Goal: Task Accomplishment & Management: Use online tool/utility

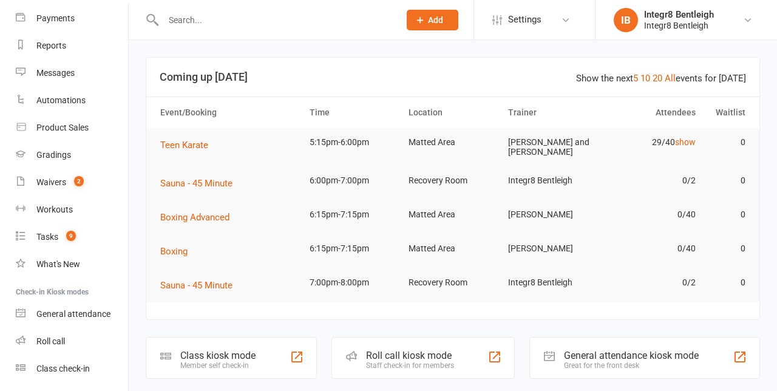
scroll to position [165, 0]
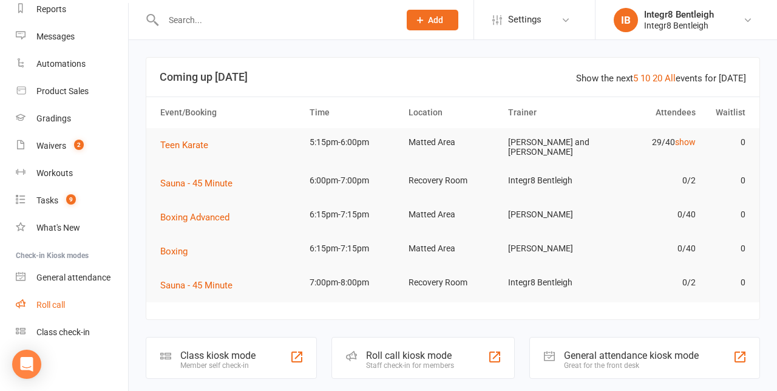
click at [51, 305] on div "Roll call" at bounding box center [50, 305] width 29 height 10
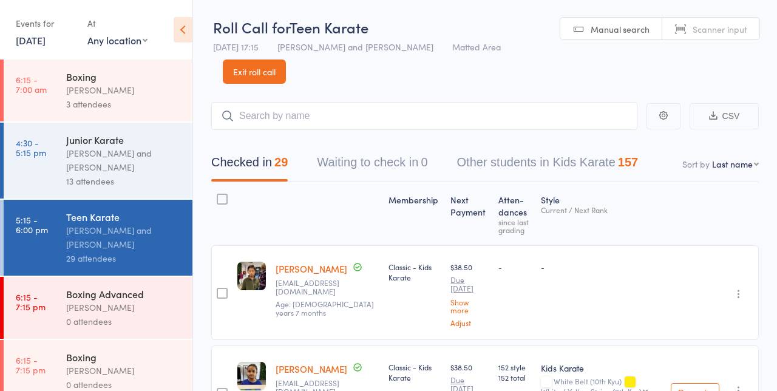
click at [126, 164] on div "[PERSON_NAME] and [PERSON_NAME]" at bounding box center [124, 160] width 116 height 28
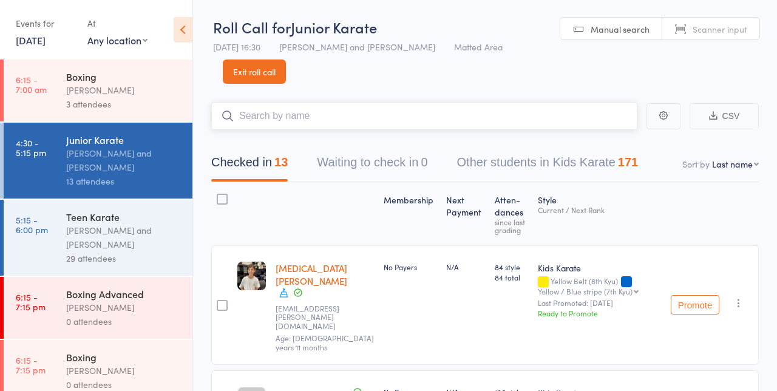
click at [229, 151] on button "Checked in 13" at bounding box center [249, 165] width 76 height 32
click at [400, 149] on button "Waiting to check in 0" at bounding box center [372, 165] width 110 height 32
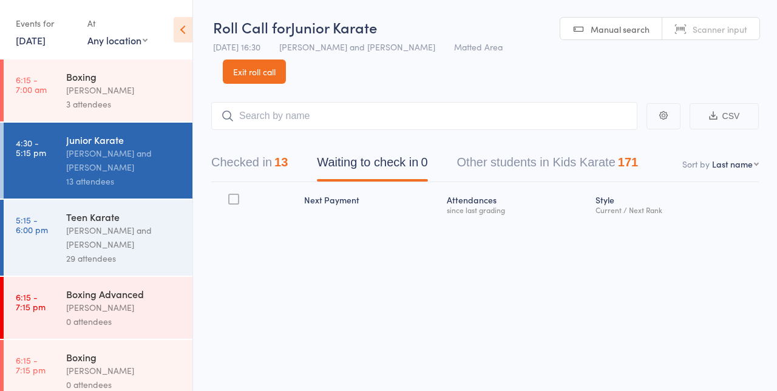
click at [358, 76] on header "Roll Call for Junior Karate 15 Oct 16:30 Giuseppe Amato and Domenic Amato Matte…" at bounding box center [485, 42] width 584 height 84
click at [133, 237] on div "[PERSON_NAME] and [PERSON_NAME]" at bounding box center [124, 237] width 116 height 28
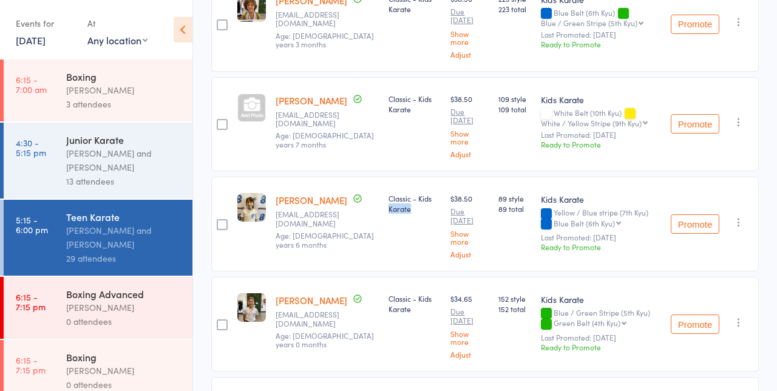
scroll to position [1083, 0]
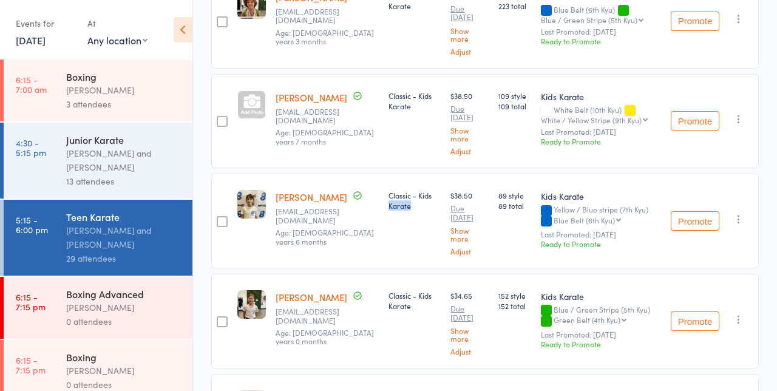
click at [745, 212] on button "button" at bounding box center [738, 219] width 15 height 15
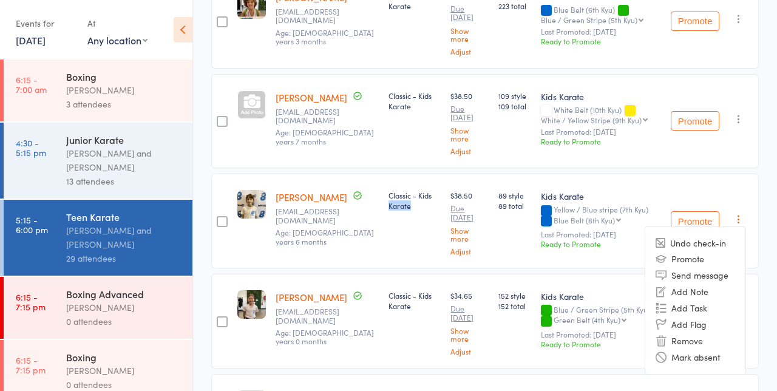
click at [720, 235] on li "Undo check-in" at bounding box center [695, 242] width 100 height 15
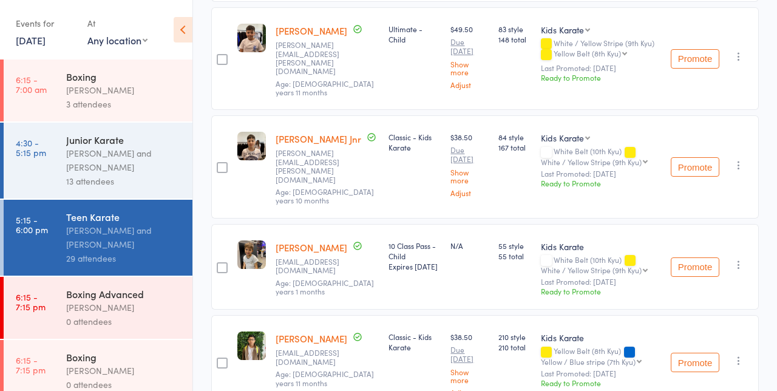
scroll to position [1350, 0]
click at [743, 259] on icon "button" at bounding box center [738, 265] width 12 height 12
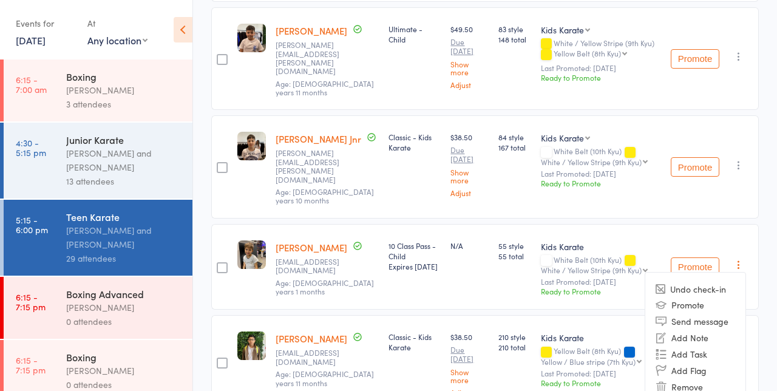
click at [725, 281] on li "Undo check-in" at bounding box center [695, 288] width 100 height 15
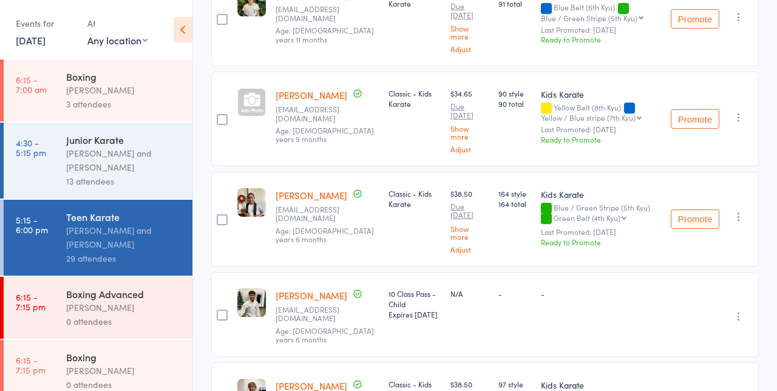
scroll to position [1802, 0]
click at [745, 308] on button "button" at bounding box center [738, 315] width 15 height 15
click at [718, 332] on li "Undo check-in" at bounding box center [695, 339] width 100 height 15
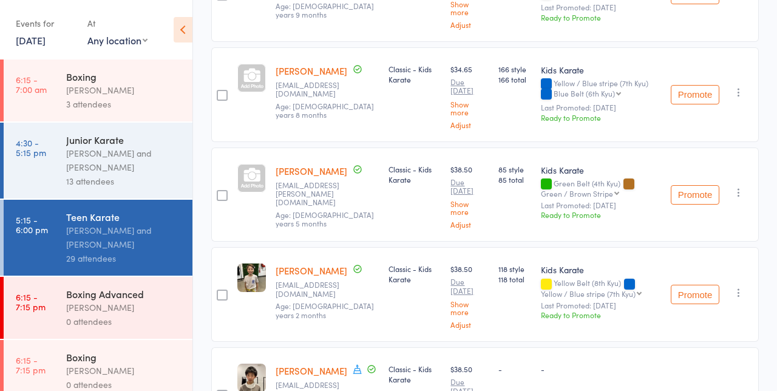
scroll to position [2430, 0]
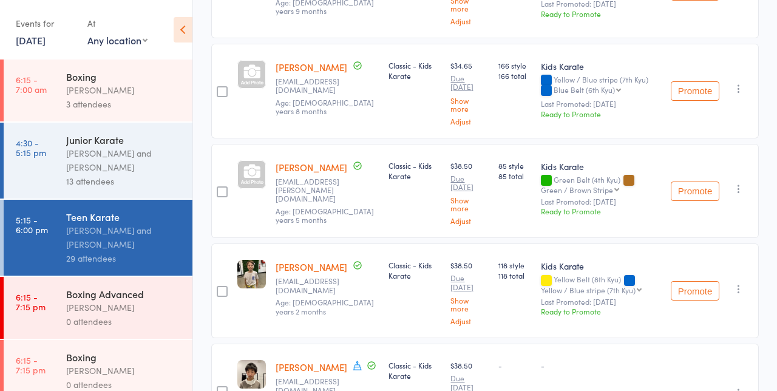
click at [739, 387] on icon "button" at bounding box center [738, 393] width 12 height 12
click at [748, 288] on div "Promote Undo check-in Promote Send message Add Note Add Task Add Flag Remove Ma…" at bounding box center [712, 290] width 93 height 95
click at [42, 158] on link "4:30 - 5:15 pm Junior Karate Giuseppe Amato and Domenic Amato 13 attendees" at bounding box center [98, 161] width 189 height 76
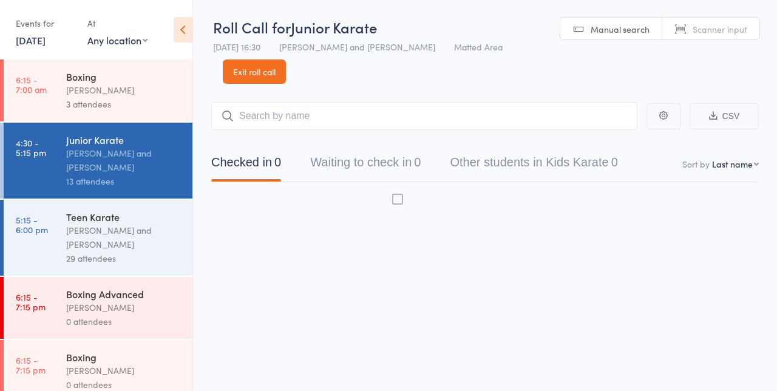
click at [33, 218] on time "5:15 - 6:00 pm" at bounding box center [32, 224] width 32 height 19
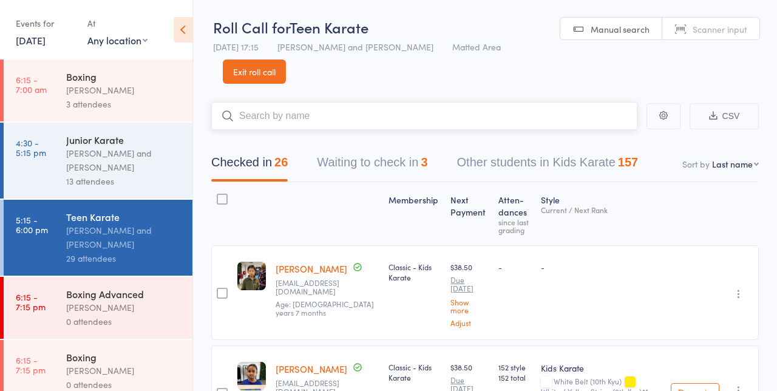
click at [397, 166] on button "Waiting to check in 3" at bounding box center [372, 165] width 110 height 32
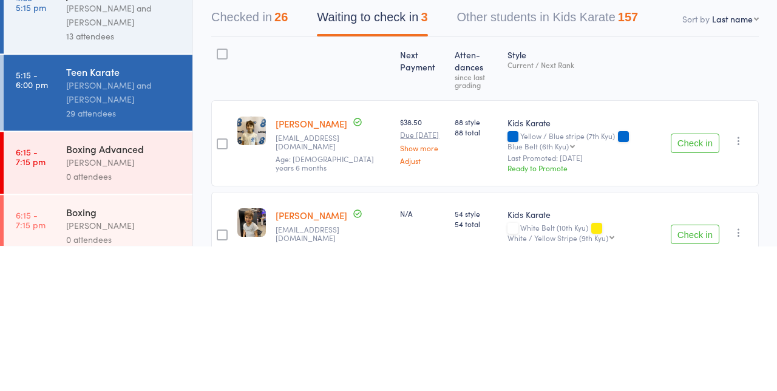
click at [741, 291] on icon "button" at bounding box center [738, 286] width 12 height 12
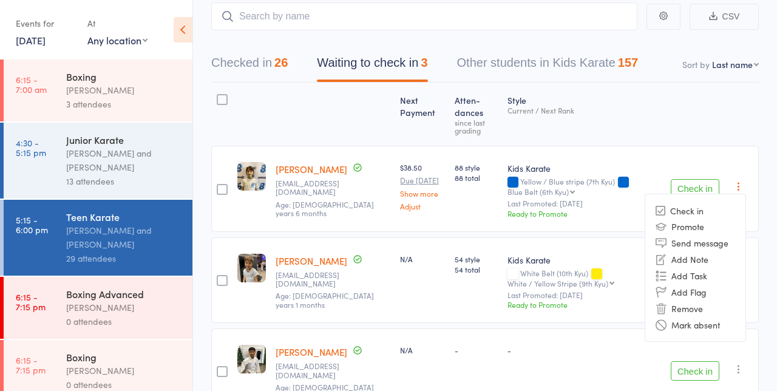
scroll to position [103, 0]
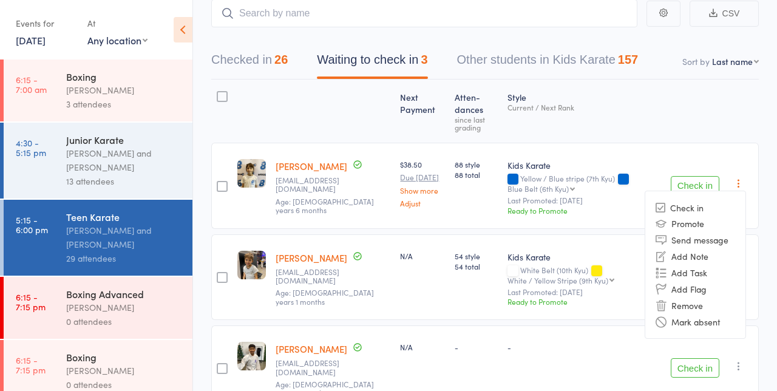
click at [694, 306] on li "Remove" at bounding box center [695, 305] width 100 height 16
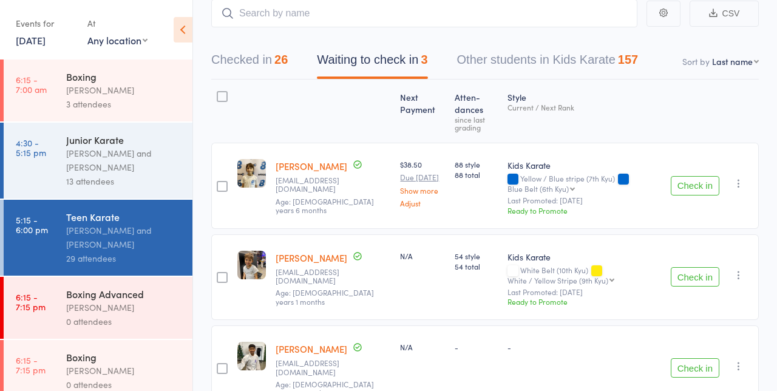
scroll to position [15, 0]
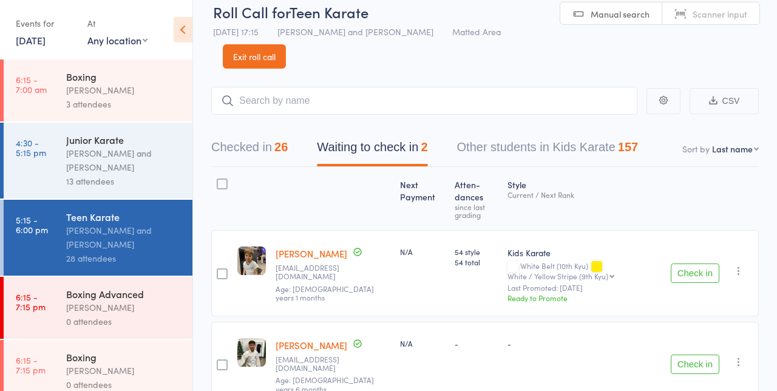
click at [744, 272] on icon "button" at bounding box center [738, 271] width 12 height 12
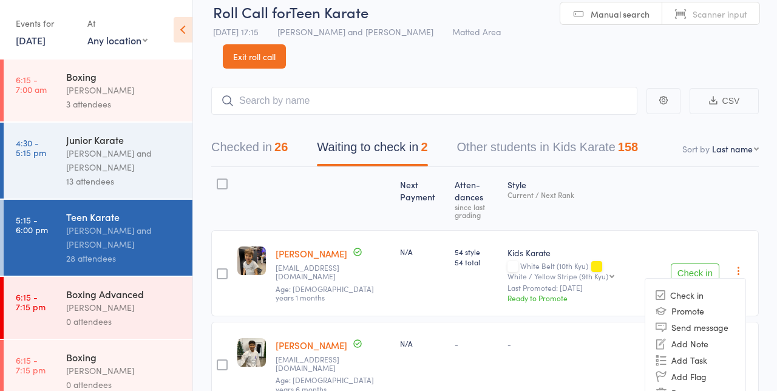
click at [692, 390] on li "Remove" at bounding box center [695, 392] width 100 height 16
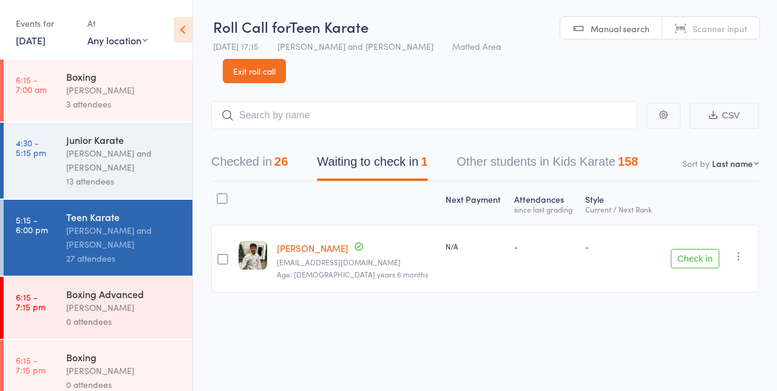
scroll to position [0, 0]
click at [739, 260] on icon "button" at bounding box center [738, 257] width 12 height 12
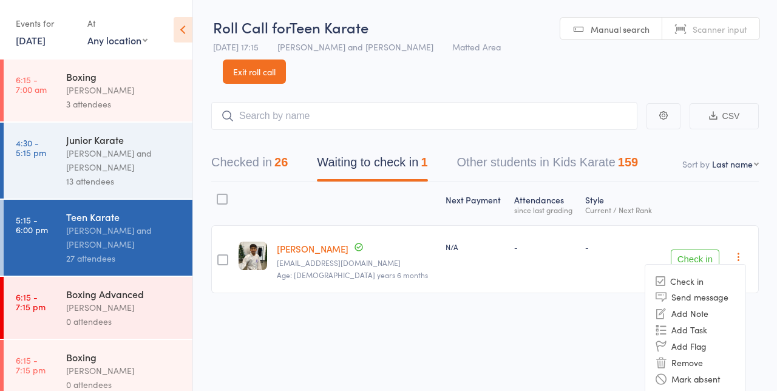
click at [689, 367] on li "Remove" at bounding box center [695, 362] width 100 height 16
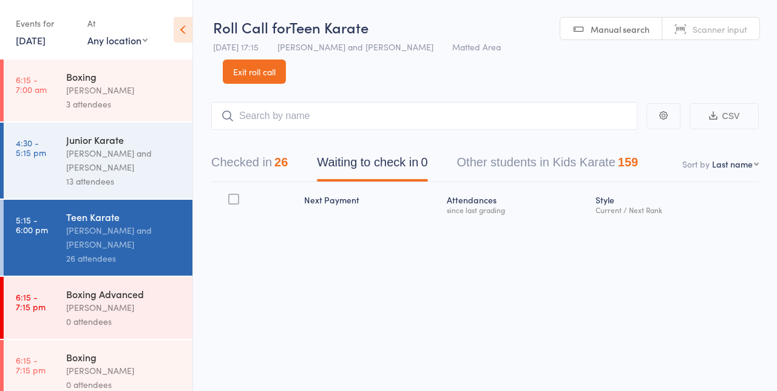
click at [127, 159] on div "[PERSON_NAME] and [PERSON_NAME]" at bounding box center [124, 160] width 116 height 28
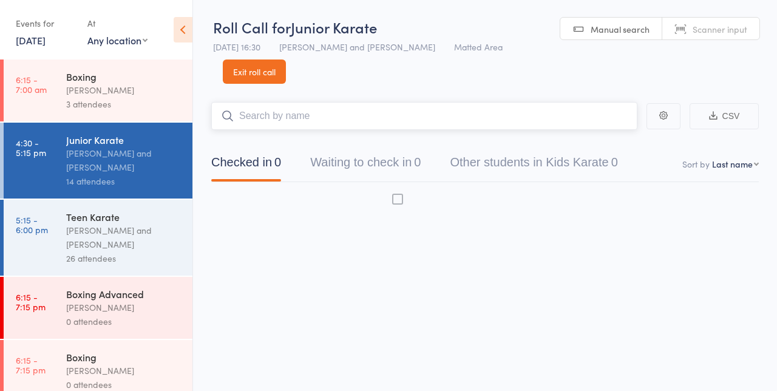
click at [410, 115] on input "search" at bounding box center [424, 116] width 426 height 28
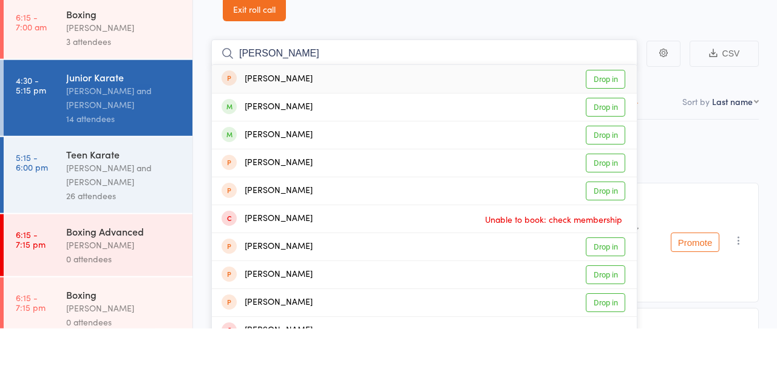
type input "Kristina"
click at [615, 171] on link "Drop in" at bounding box center [605, 169] width 39 height 19
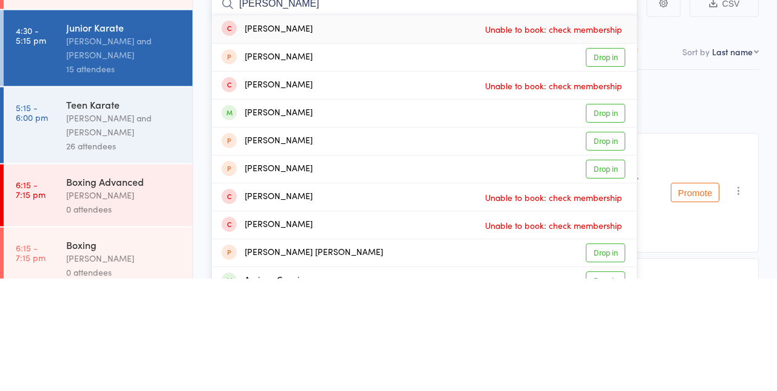
type input "Adrian"
click at [613, 227] on link "Drop in" at bounding box center [605, 225] width 39 height 19
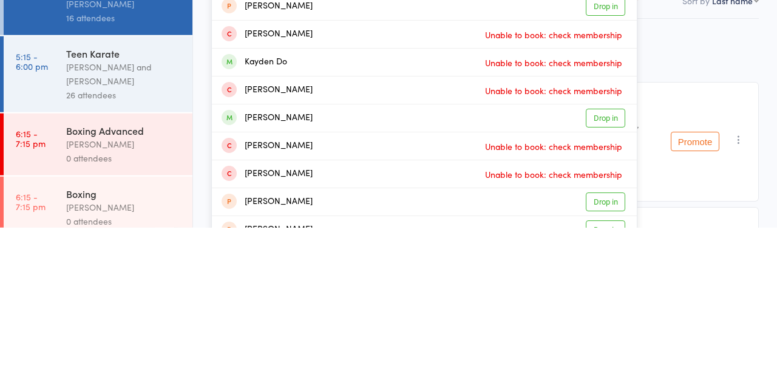
type input "Jayden"
click at [610, 284] on link "Drop in" at bounding box center [605, 281] width 39 height 19
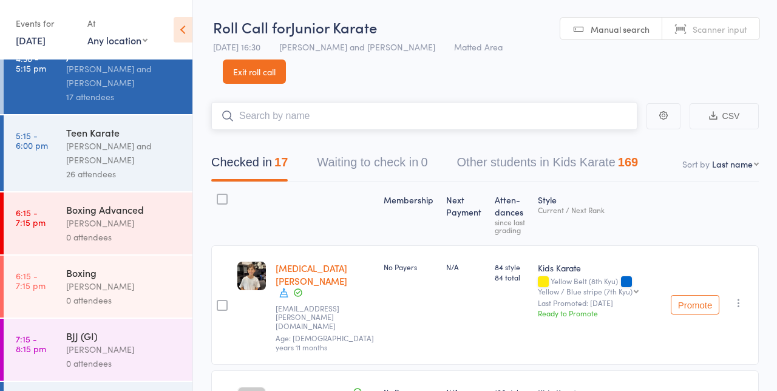
scroll to position [87, 0]
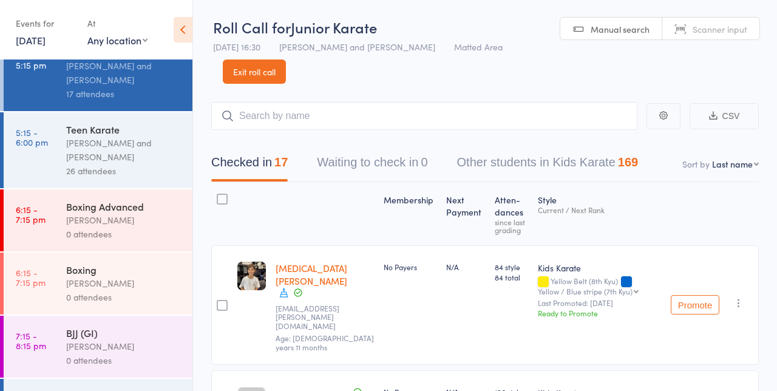
click at [48, 161] on link "5:15 - 6:00 pm Teen Karate Giuseppe Amato and Domenic Amato 26 attendees" at bounding box center [98, 150] width 189 height 76
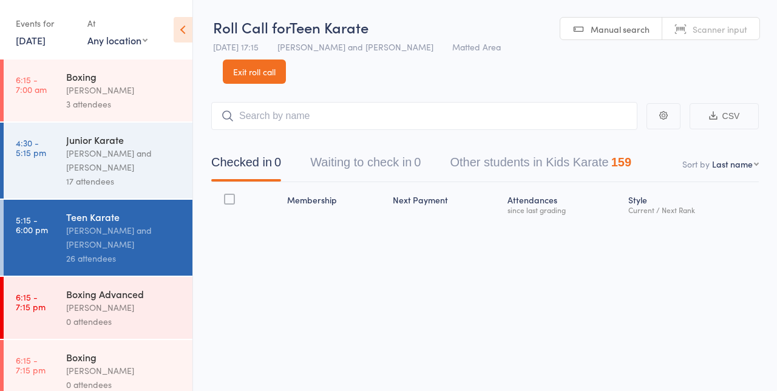
click at [49, 170] on link "4:30 - 5:15 pm Junior Karate Giuseppe Amato and Domenic Amato 17 attendees" at bounding box center [98, 161] width 189 height 76
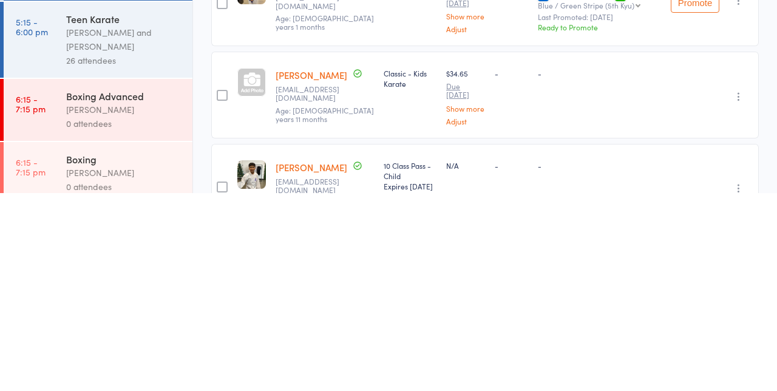
scroll to position [1358, 0]
